Goal: Check status: Check status

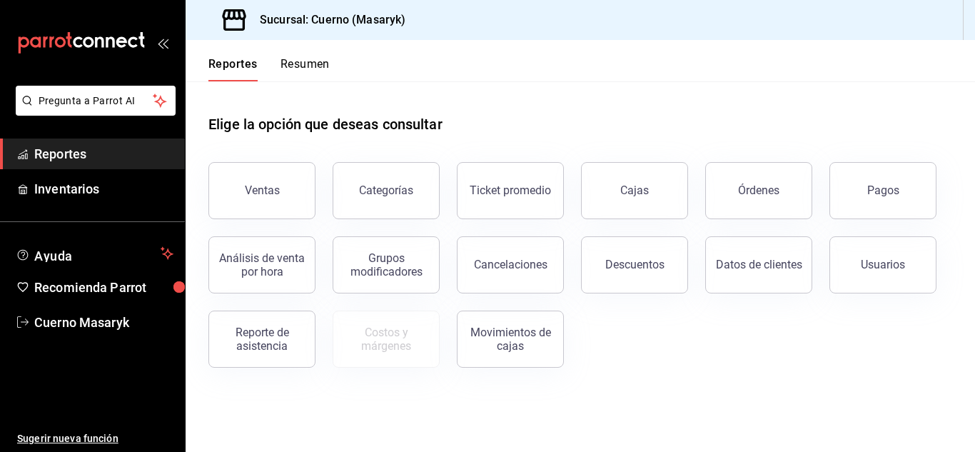
click at [907, 188] on button "Pagos" at bounding box center [882, 190] width 107 height 57
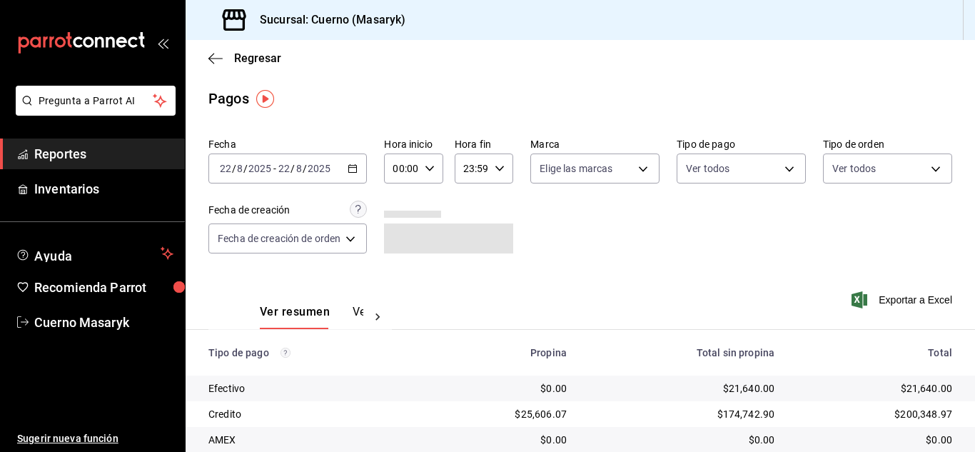
click at [425, 163] on icon "button" at bounding box center [430, 168] width 10 height 10
click at [398, 263] on button "04" at bounding box center [400, 270] width 23 height 29
type input "04:00"
click at [734, 277] on div at bounding box center [487, 226] width 975 height 452
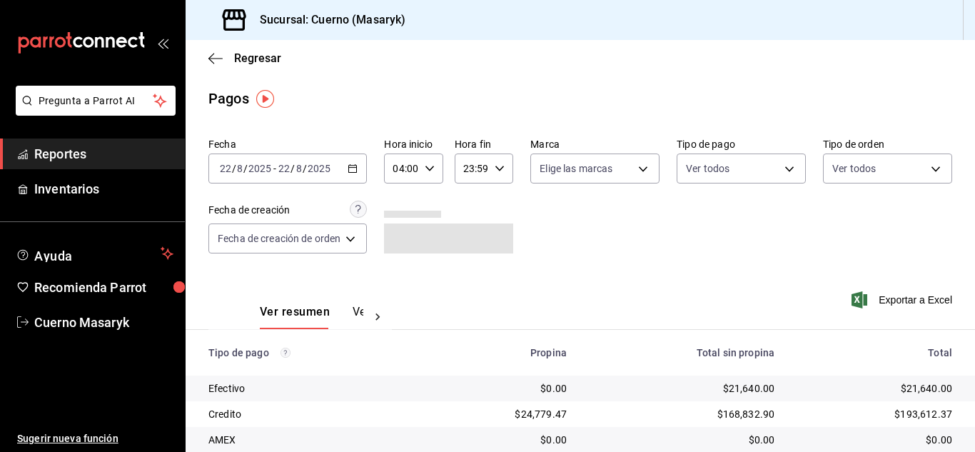
scroll to position [204, 0]
